Goal: Connect with others: Connect with others

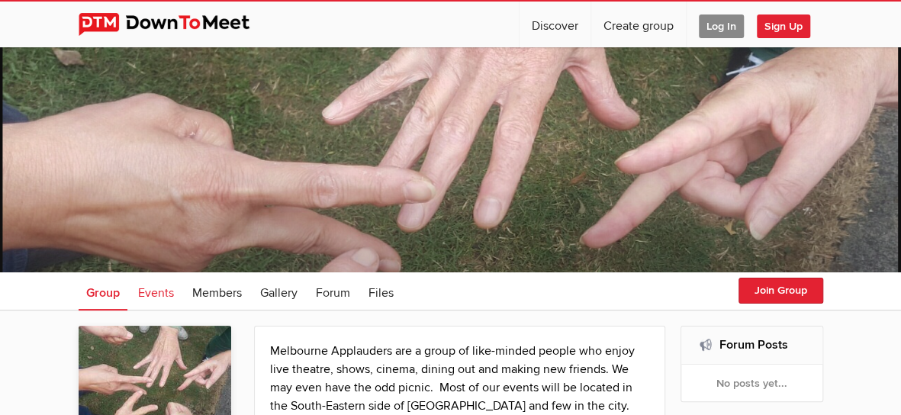
click at [157, 291] on span "Events" at bounding box center [156, 292] width 36 height 15
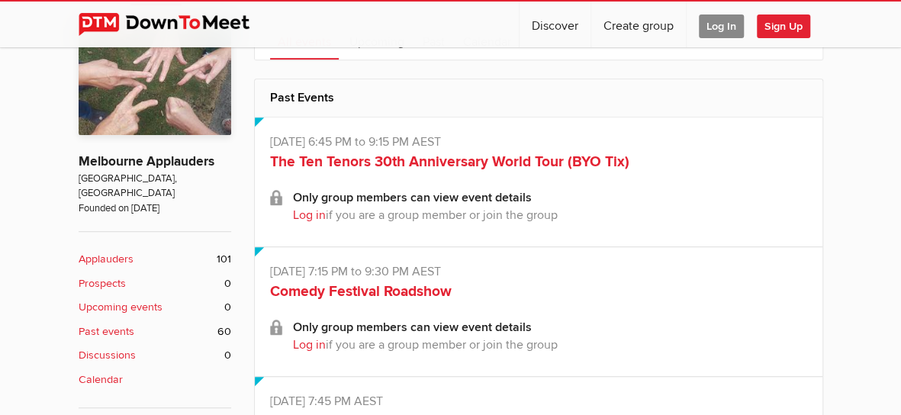
scroll to position [153, 0]
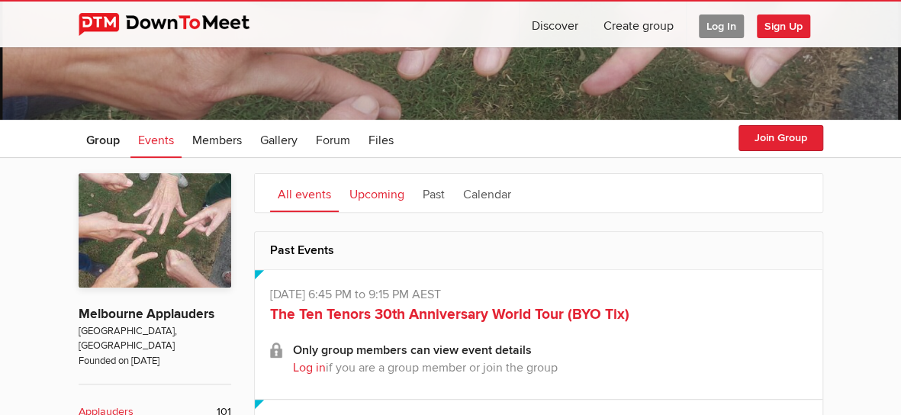
click at [379, 193] on link "Upcoming" at bounding box center [377, 193] width 70 height 38
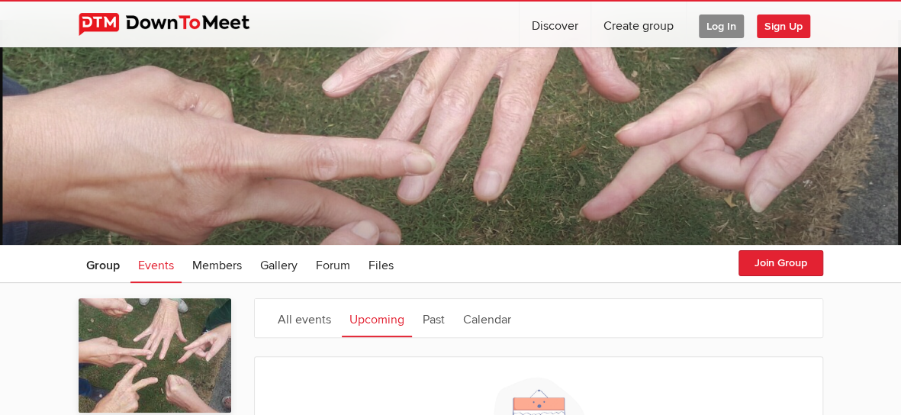
scroll to position [0, 0]
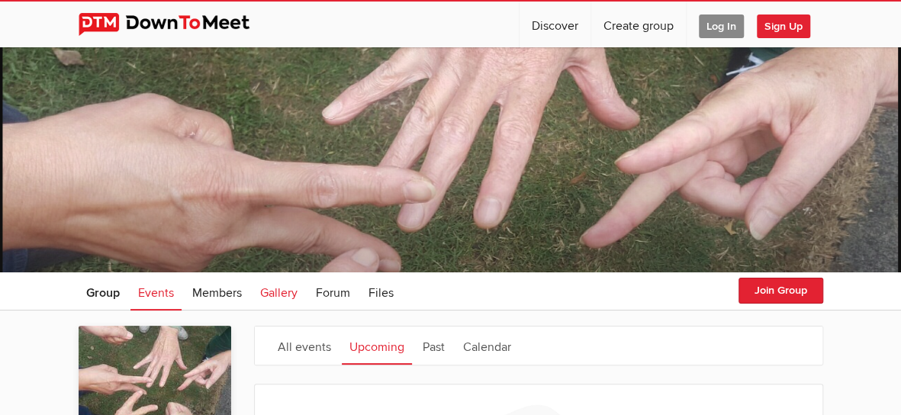
click at [287, 284] on link "Gallery" at bounding box center [279, 291] width 53 height 38
click at [274, 292] on span "Gallery" at bounding box center [278, 292] width 37 height 15
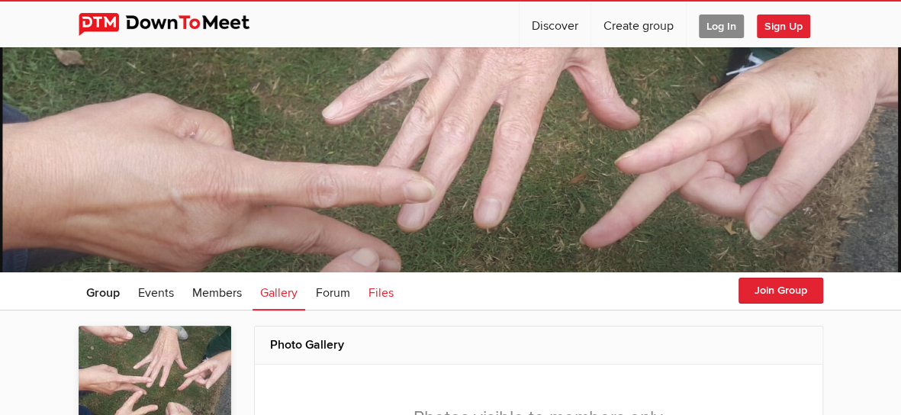
click at [383, 294] on span "Files" at bounding box center [381, 292] width 25 height 15
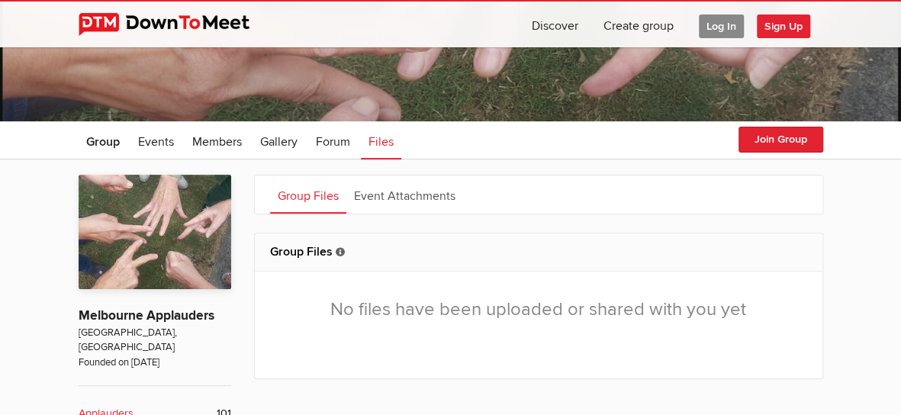
scroll to position [153, 0]
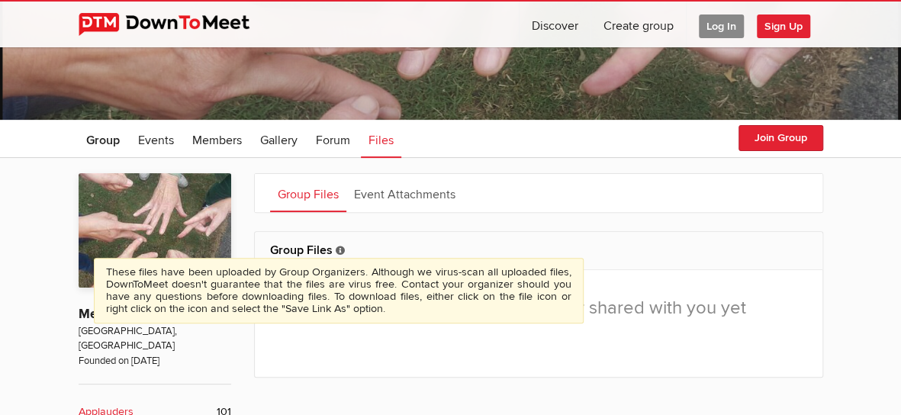
click at [342, 250] on icon at bounding box center [340, 251] width 9 height 9
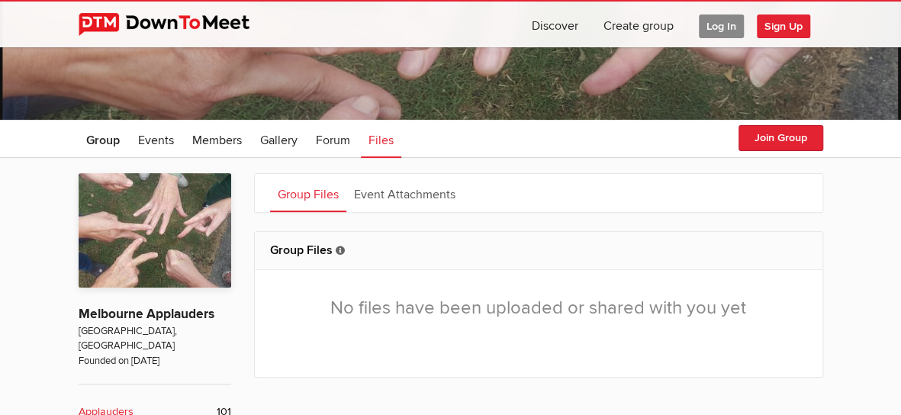
click at [314, 193] on link "Group Files" at bounding box center [308, 193] width 76 height 38
click at [319, 137] on span "Forum" at bounding box center [333, 140] width 34 height 15
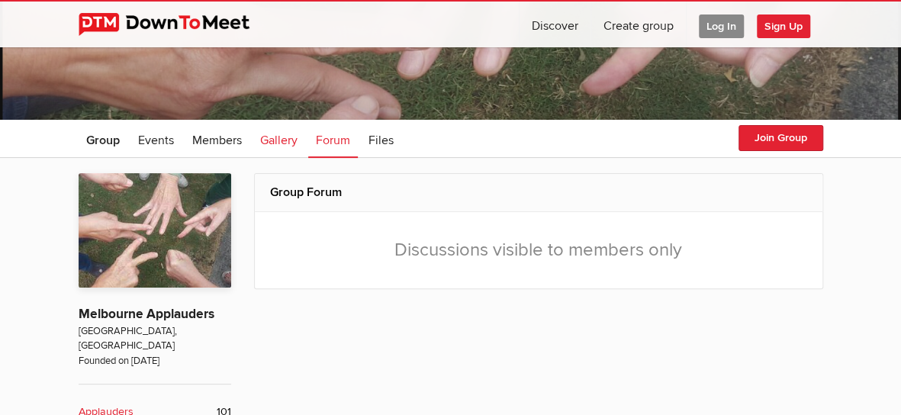
click at [277, 141] on span "Gallery" at bounding box center [278, 140] width 37 height 15
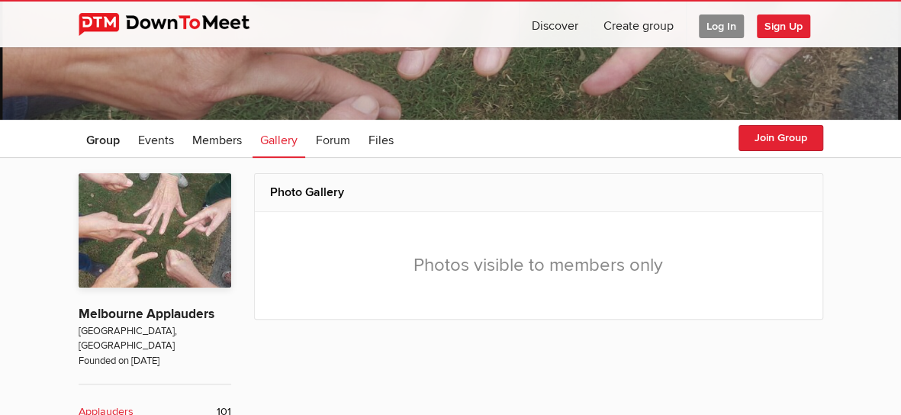
click at [730, 26] on span "Log In" at bounding box center [721, 27] width 45 height 24
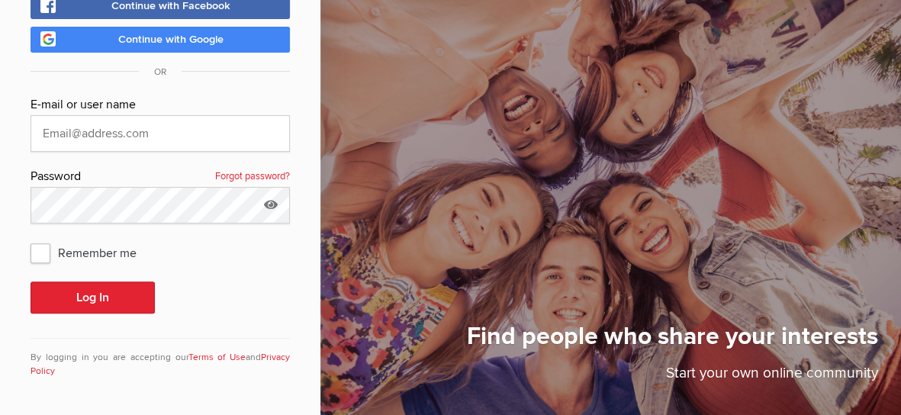
scroll to position [109, 0]
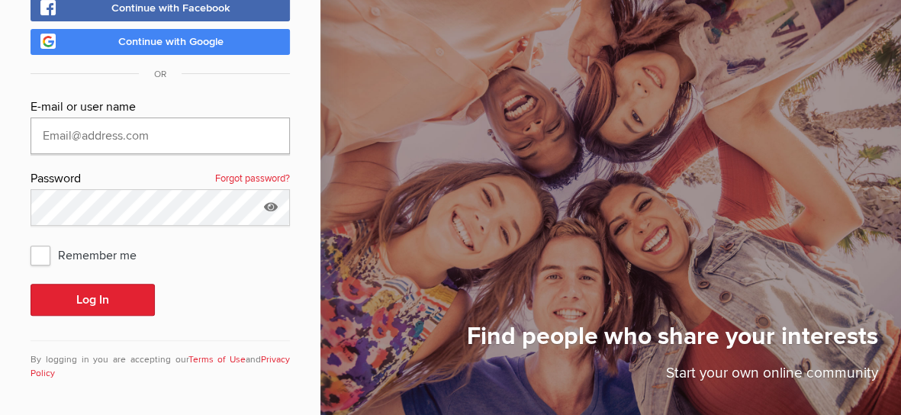
type input "[EMAIL_ADDRESS][DOMAIN_NAME]"
click at [44, 258] on span "Remember me" at bounding box center [91, 254] width 121 height 27
click at [31, 241] on input "Remember me" at bounding box center [30, 240] width 1 height 1
checkbox input "true"
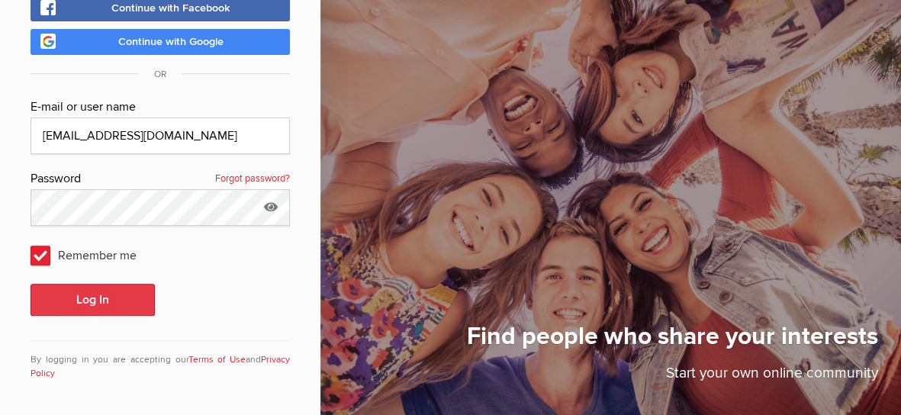
click at [84, 296] on button "Log In" at bounding box center [93, 300] width 124 height 32
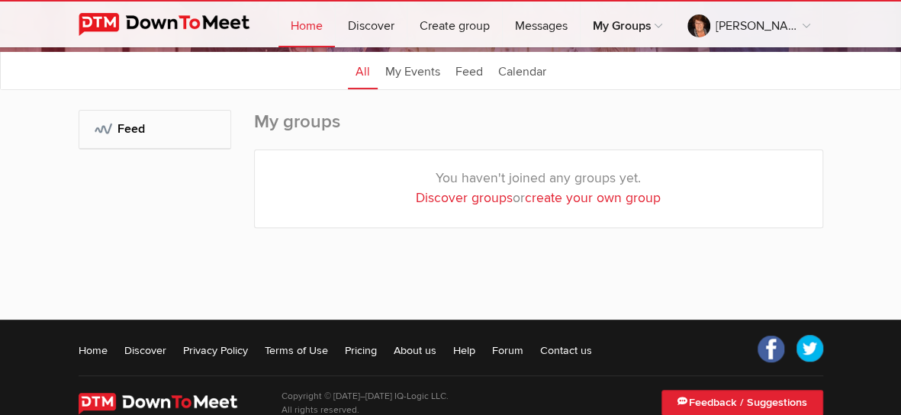
scroll to position [210, 0]
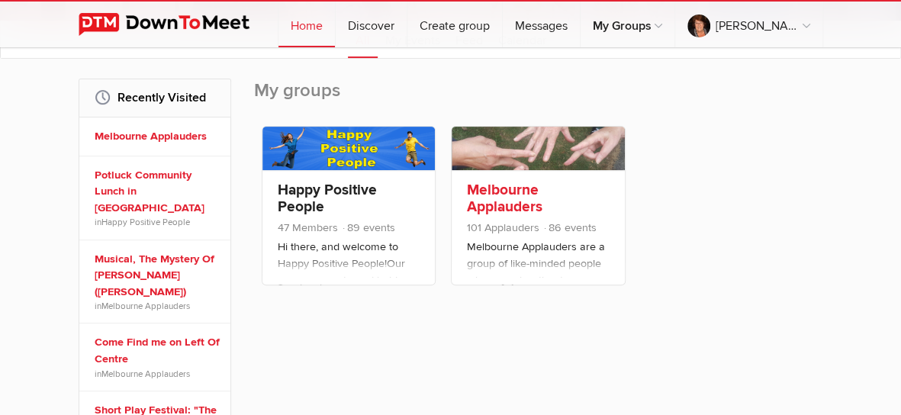
click at [524, 204] on link "Melbourne Applauders" at bounding box center [505, 198] width 76 height 35
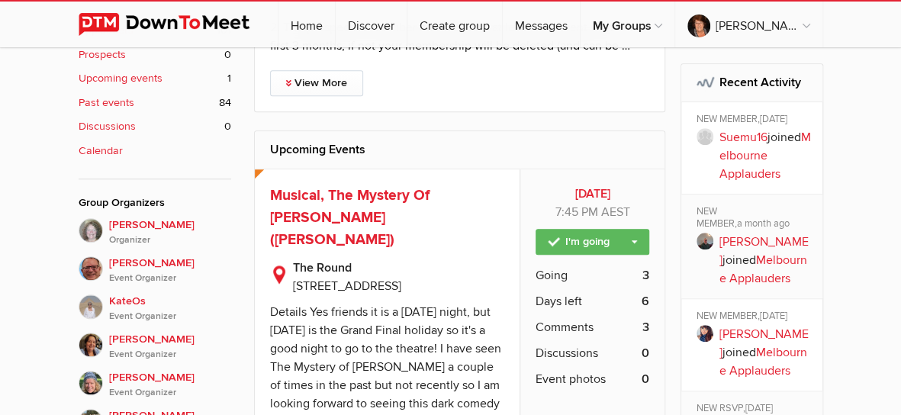
scroll to position [611, 0]
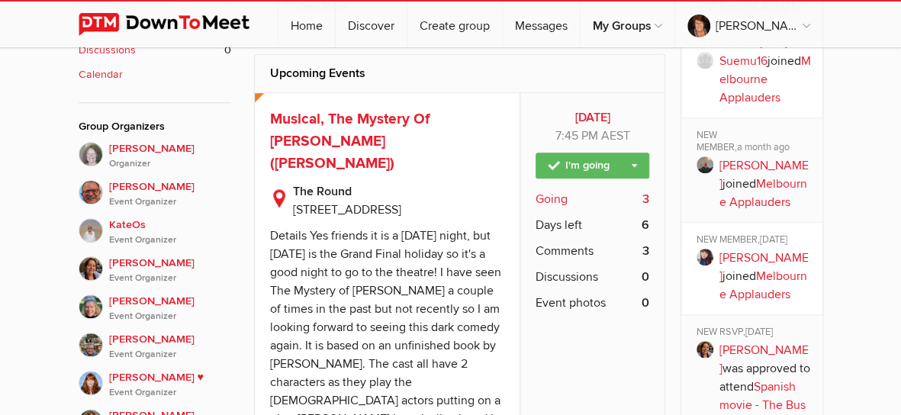
click at [547, 196] on span "Going" at bounding box center [552, 199] width 32 height 18
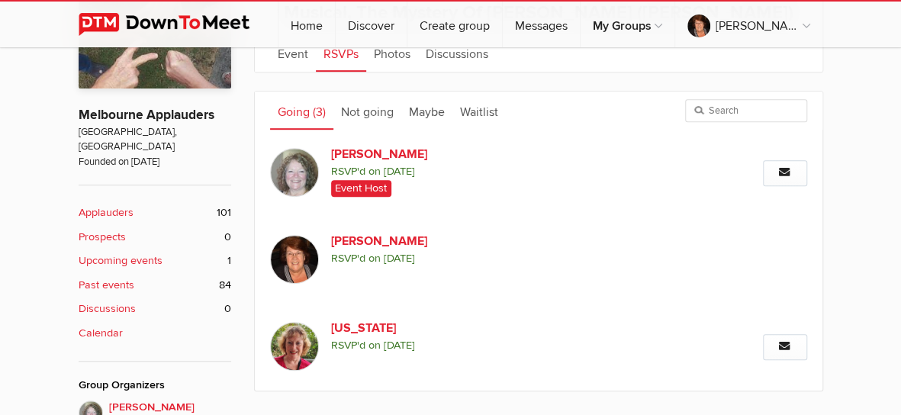
scroll to position [433, 0]
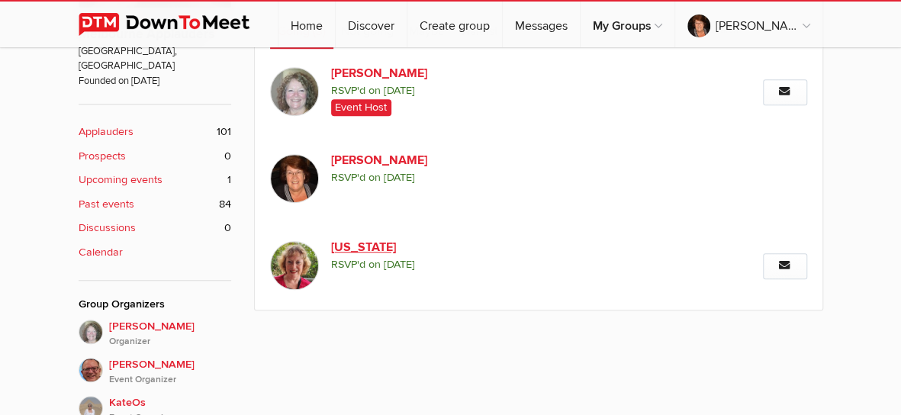
click at [350, 243] on link "[US_STATE]" at bounding box center [425, 247] width 189 height 18
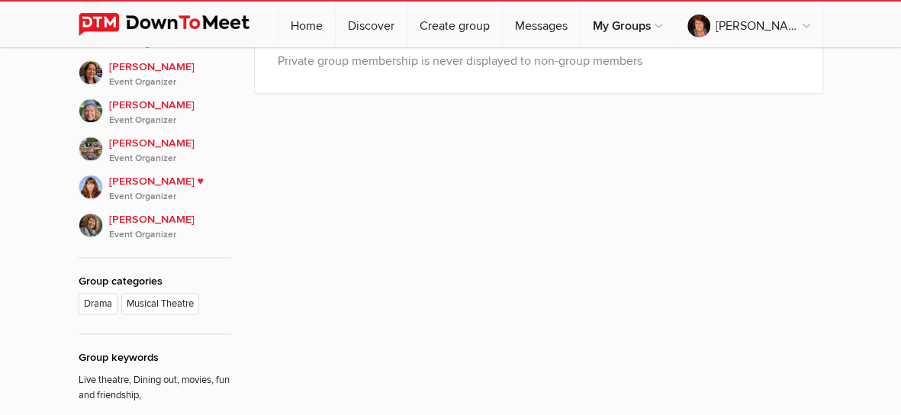
scroll to position [959, 0]
